Goal: Find specific page/section: Find specific page/section

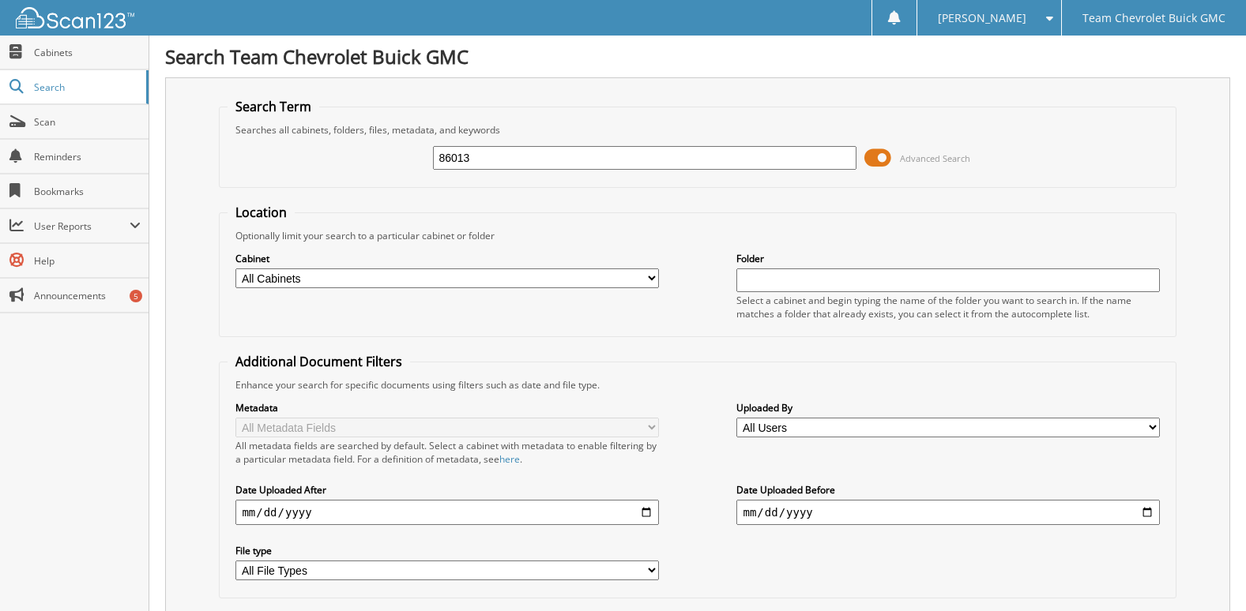
drag, startPoint x: 341, startPoint y: 157, endPoint x: 280, endPoint y: 157, distance: 61.6
click at [280, 157] on div "86013 Advanced Search" at bounding box center [697, 158] width 939 height 43
click at [538, 160] on input "86013" at bounding box center [644, 158] width 423 height 24
drag, startPoint x: 538, startPoint y: 160, endPoint x: 393, endPoint y: 166, distance: 144.7
click at [393, 166] on div "86013 Advanced Search" at bounding box center [697, 158] width 939 height 43
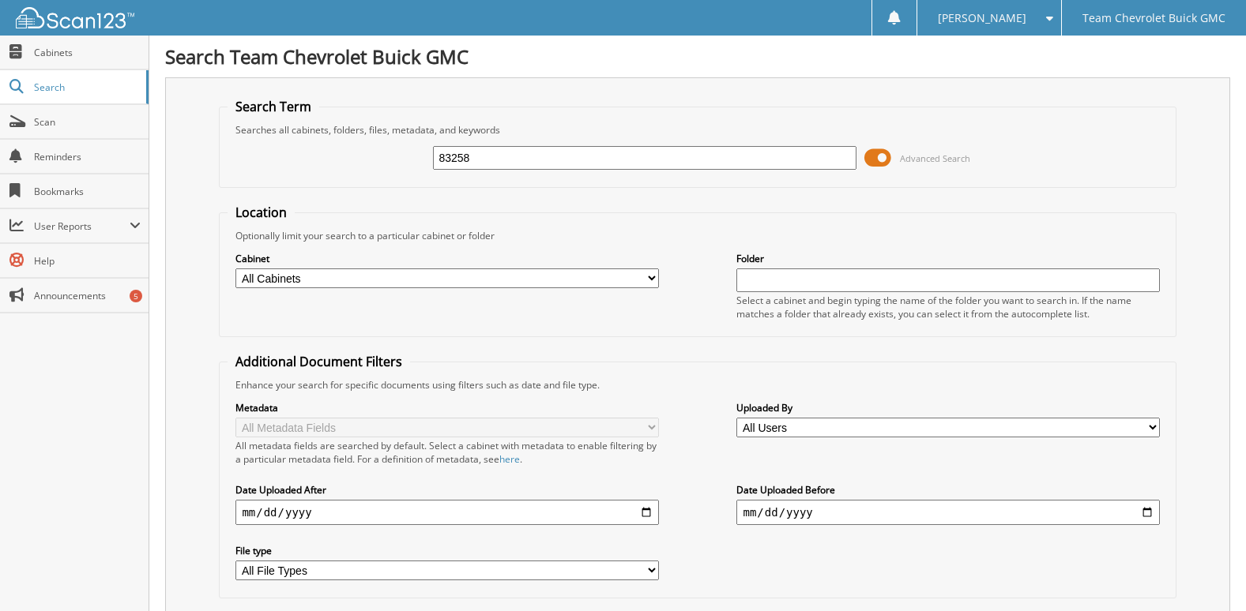
type input "83258"
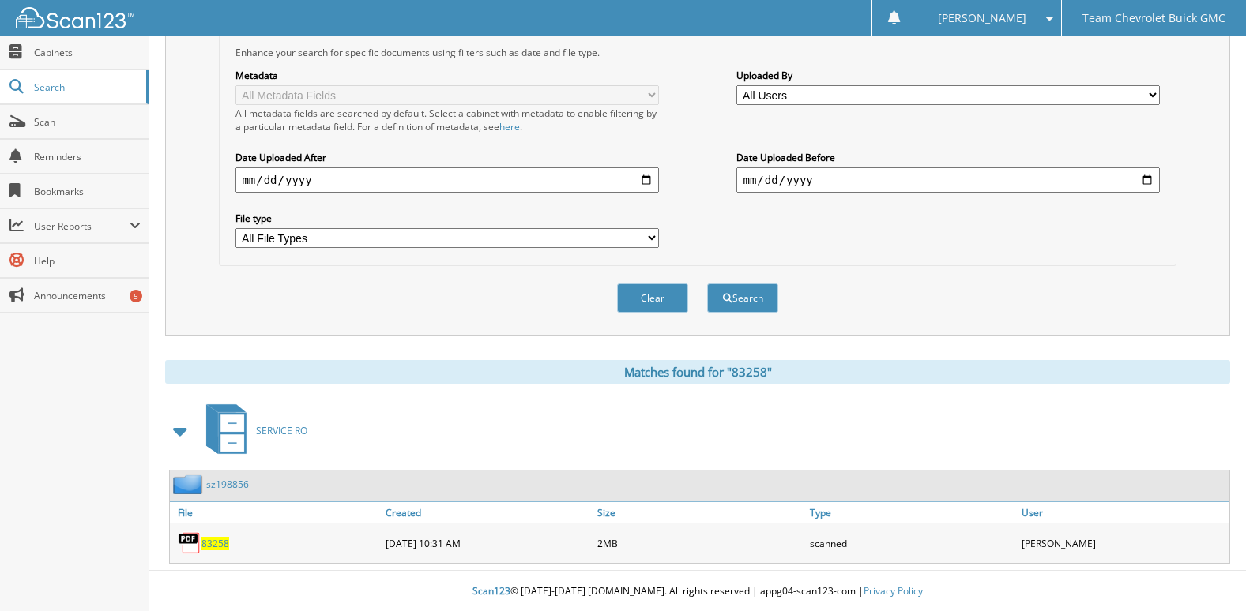
click at [207, 538] on span "83258" at bounding box center [215, 543] width 28 height 13
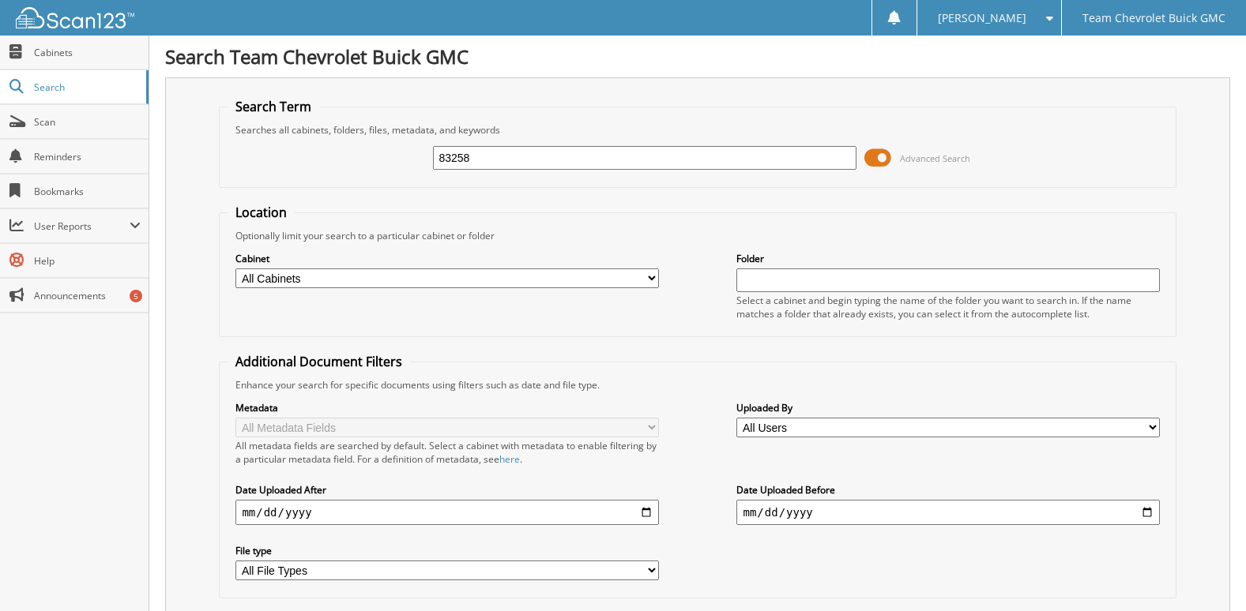
drag, startPoint x: 520, startPoint y: 149, endPoint x: 330, endPoint y: 167, distance: 190.5
click at [330, 167] on div "83258 Advanced Search" at bounding box center [697, 158] width 939 height 43
type input "8"
type input "83959"
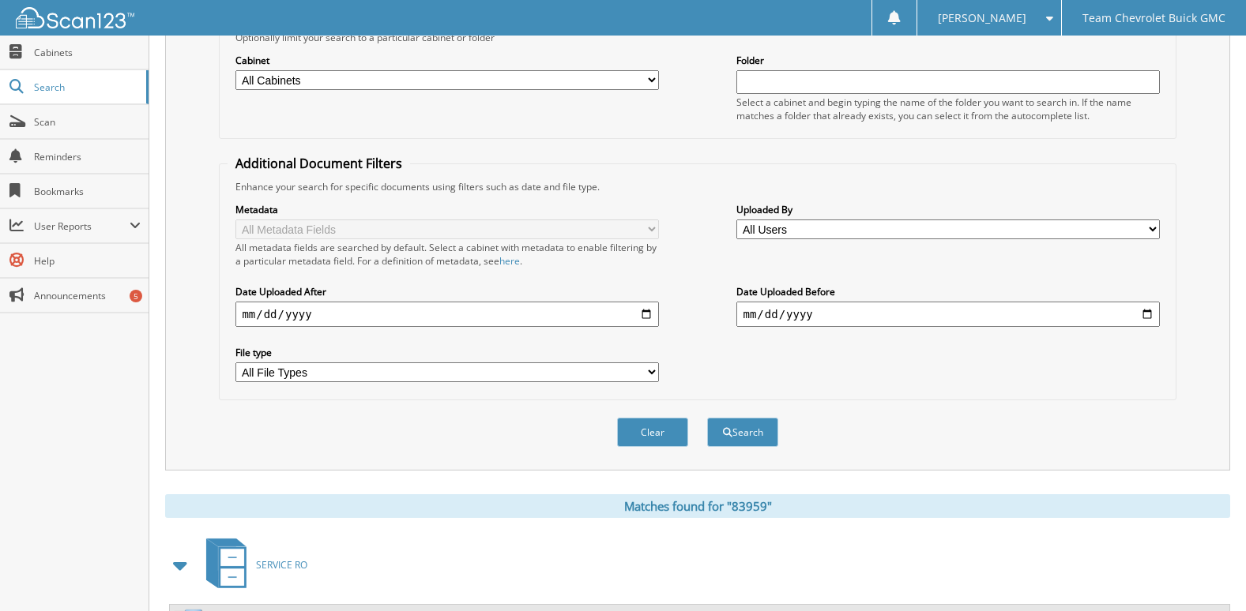
scroll to position [333, 0]
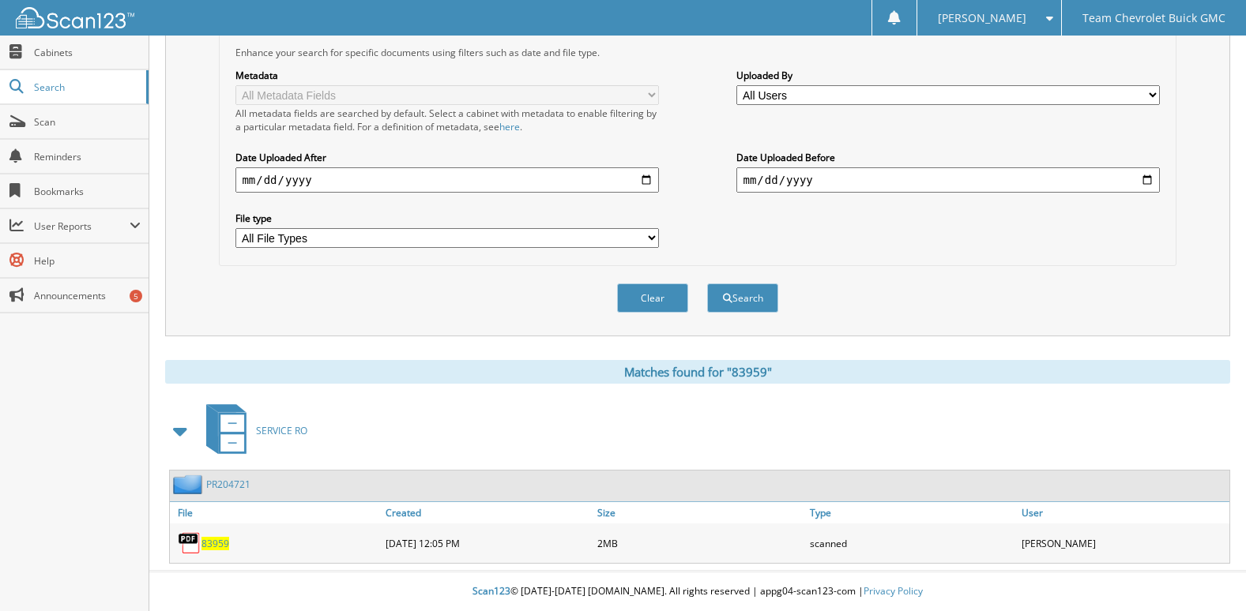
click at [210, 546] on span "83959" at bounding box center [215, 543] width 28 height 13
